Goal: Information Seeking & Learning: Learn about a topic

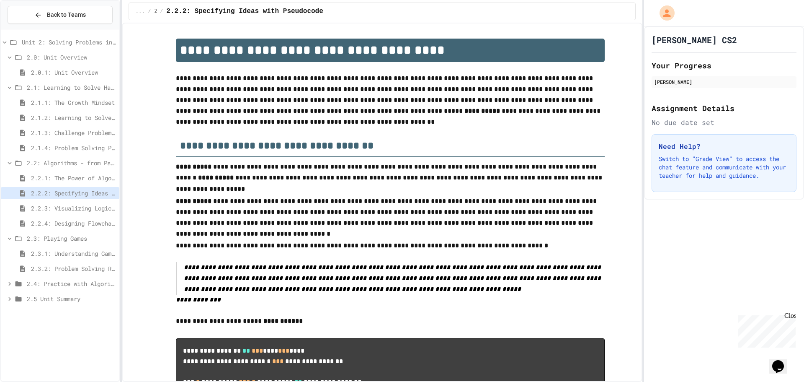
drag, startPoint x: 155, startPoint y: 0, endPoint x: 422, endPoint y: 31, distance: 268.6
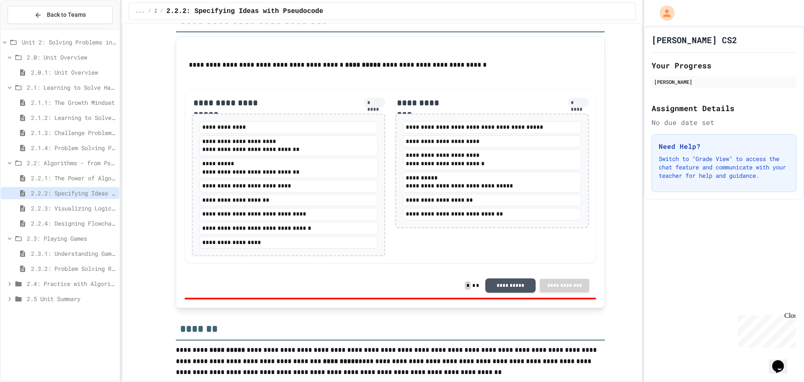
scroll to position [1698, 0]
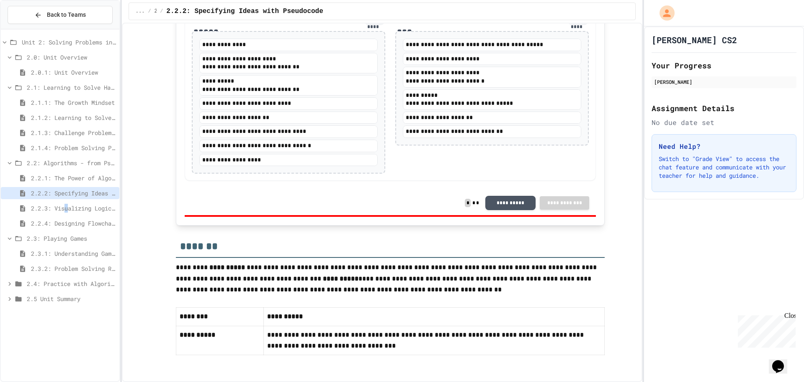
click at [68, 209] on span "2.2.3: Visualizing Logic with Flowcharts" at bounding box center [73, 208] width 85 height 9
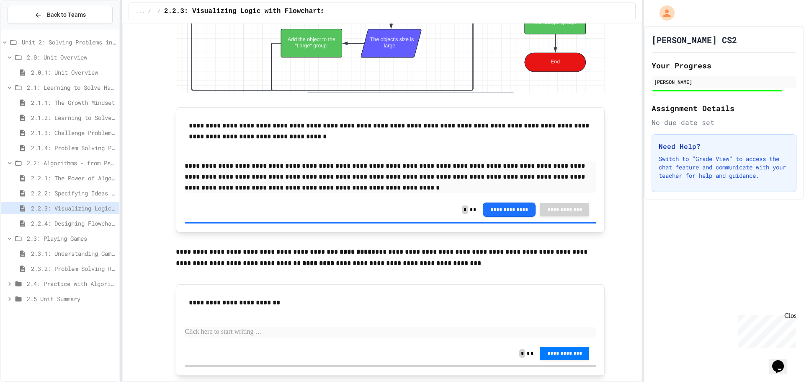
scroll to position [3436, 0]
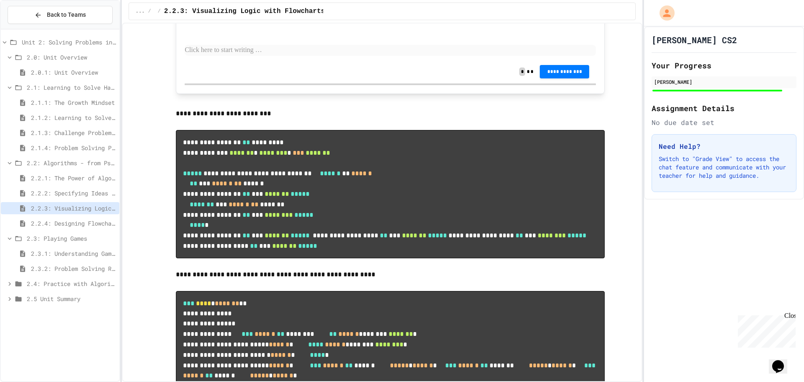
drag, startPoint x: 78, startPoint y: 217, endPoint x: 82, endPoint y: 221, distance: 5.6
click at [80, 218] on div "Unit 2: Solving Problems in Computer Science 2.0: Unit Overview 2.0.1: Unit Ove…" at bounding box center [60, 172] width 119 height 278
click at [83, 221] on span "2.2.4: Designing Flowcharts" at bounding box center [73, 223] width 85 height 9
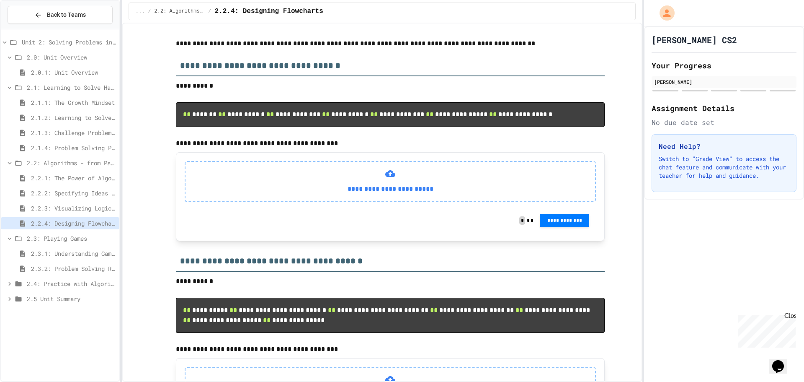
scroll to position [168, 0]
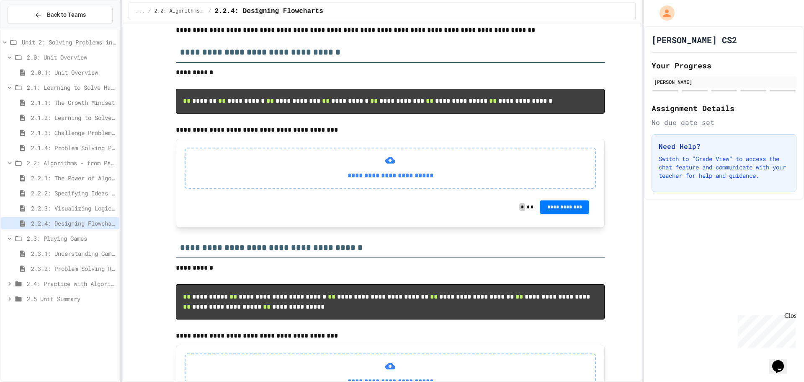
click at [82, 251] on span "2.3.1: Understanding Games with Flowcharts" at bounding box center [73, 253] width 85 height 9
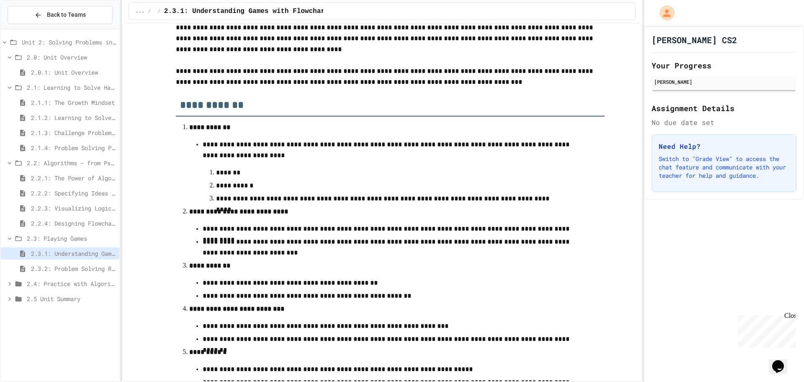
scroll to position [228, 0]
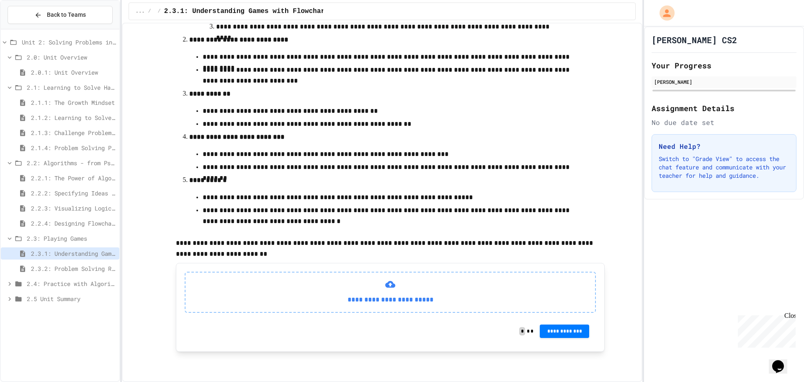
click at [97, 266] on span "2.3.2: Problem Solving Reflection" at bounding box center [73, 268] width 85 height 9
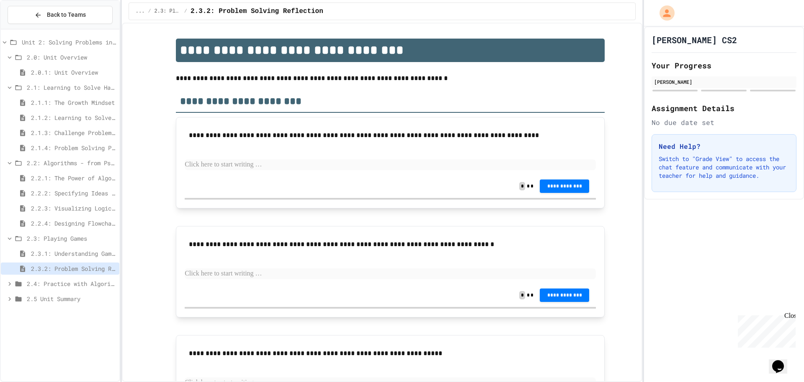
click at [76, 256] on span "2.3.1: Understanding Games with Flowcharts" at bounding box center [73, 253] width 85 height 9
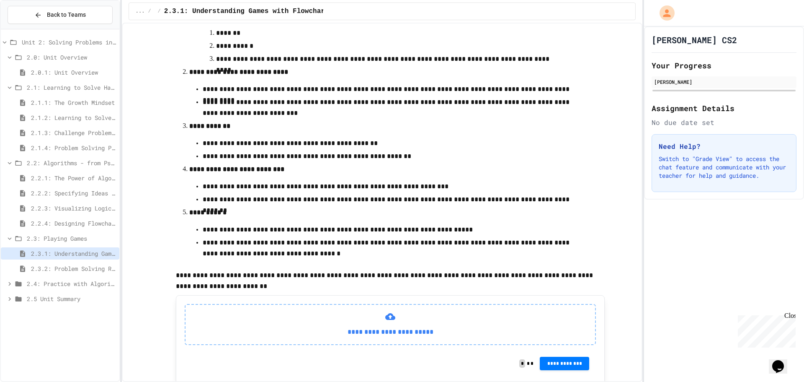
scroll to position [228, 0]
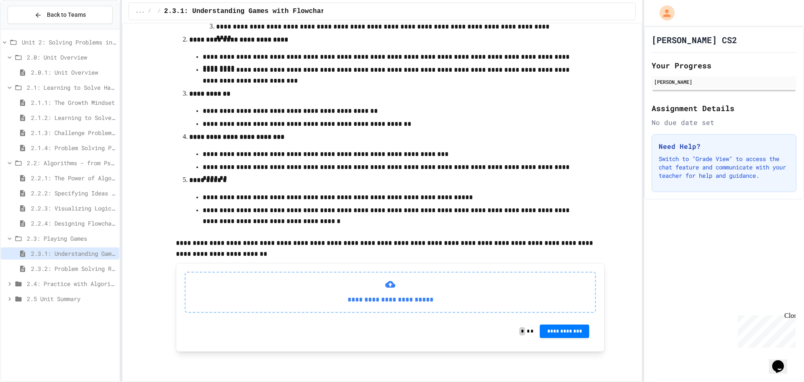
click at [65, 274] on div "2.3.2: Problem Solving Reflection" at bounding box center [60, 268] width 119 height 12
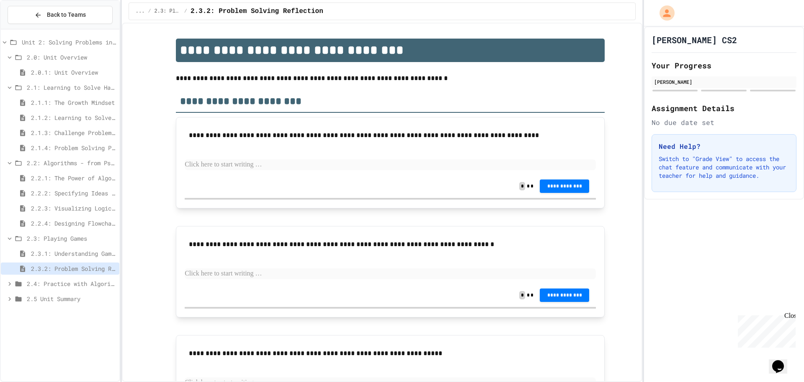
click at [286, 166] on p at bounding box center [390, 164] width 411 height 11
